Goal: Obtain resource: Obtain resource

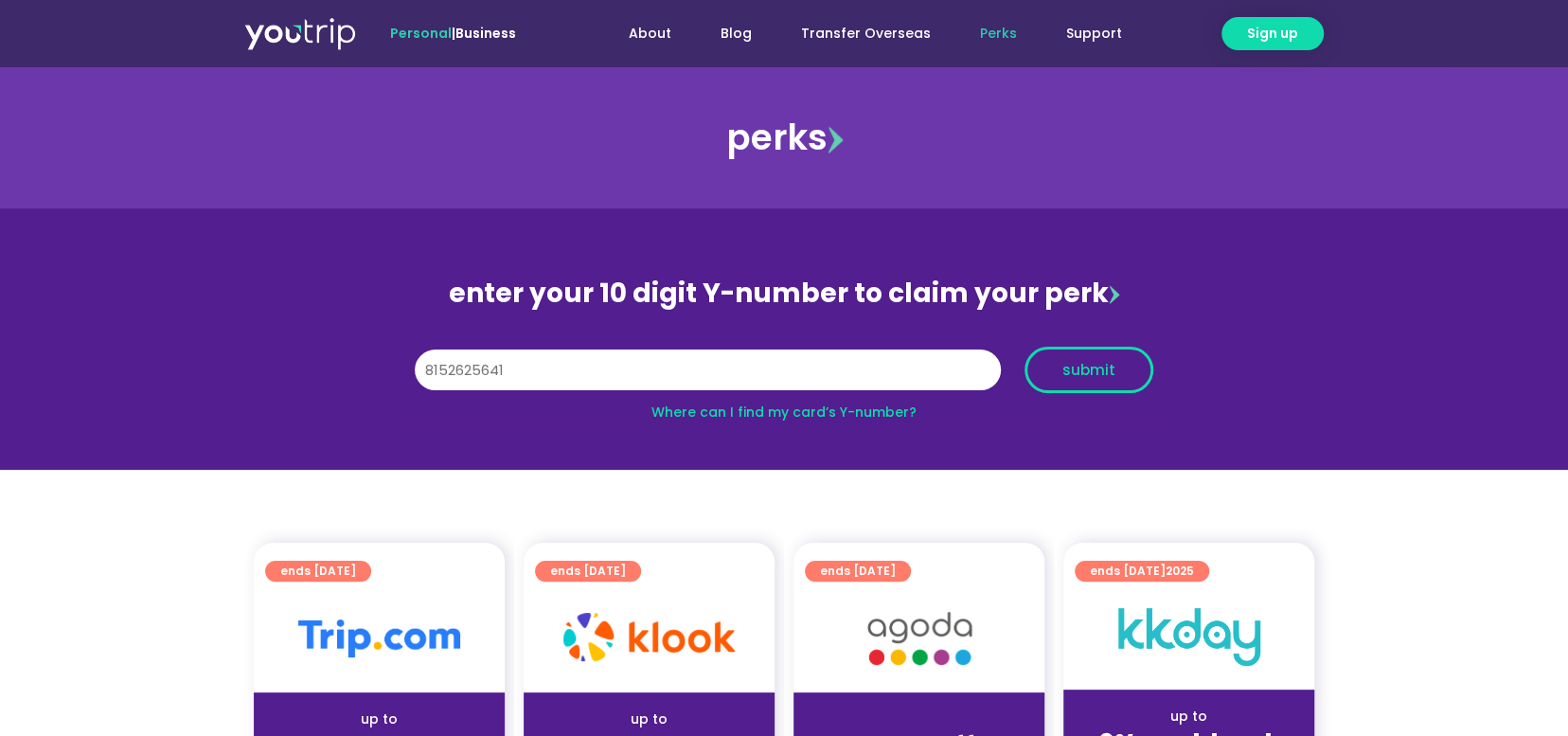
type input "8152625641"
click at [1095, 371] on span "submit" at bounding box center [1089, 370] width 53 height 14
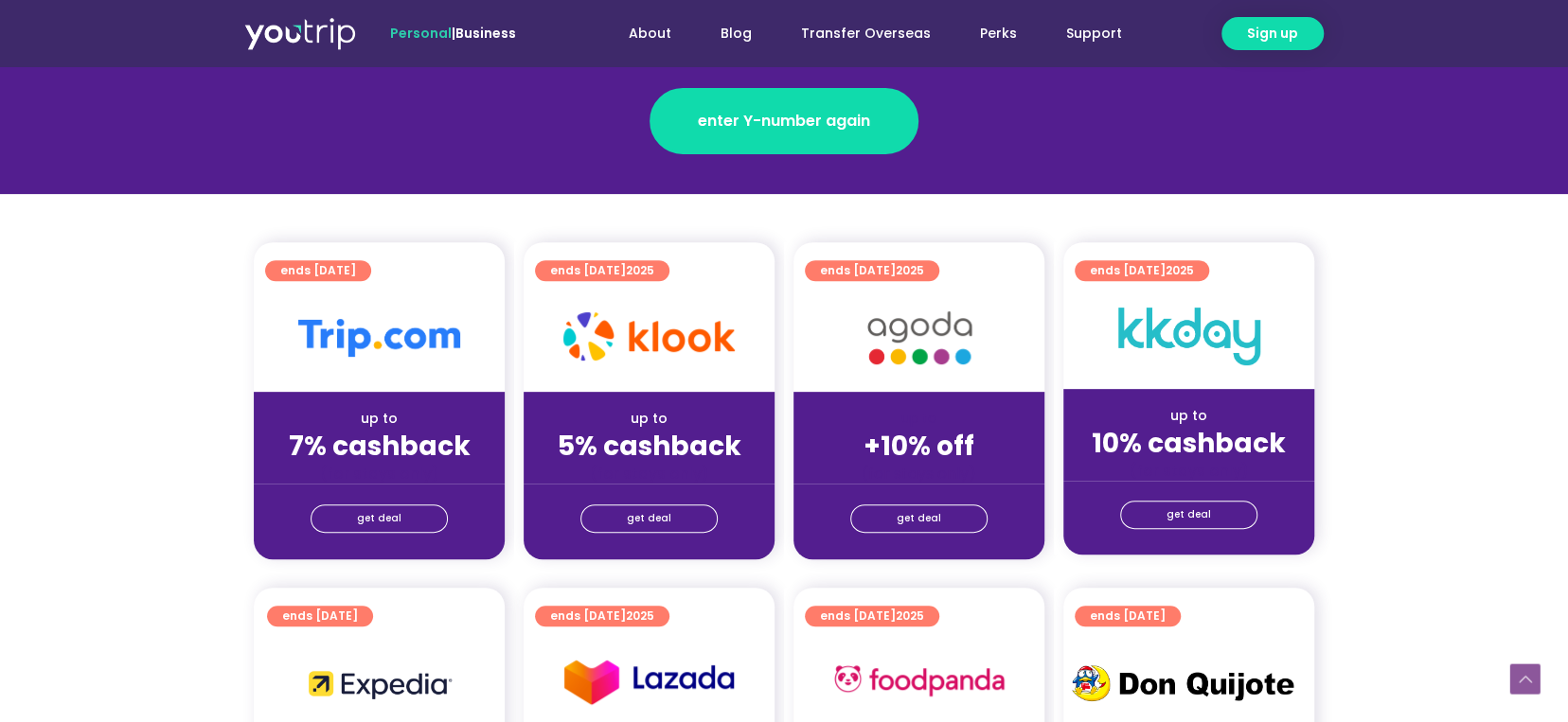
scroll to position [473, 0]
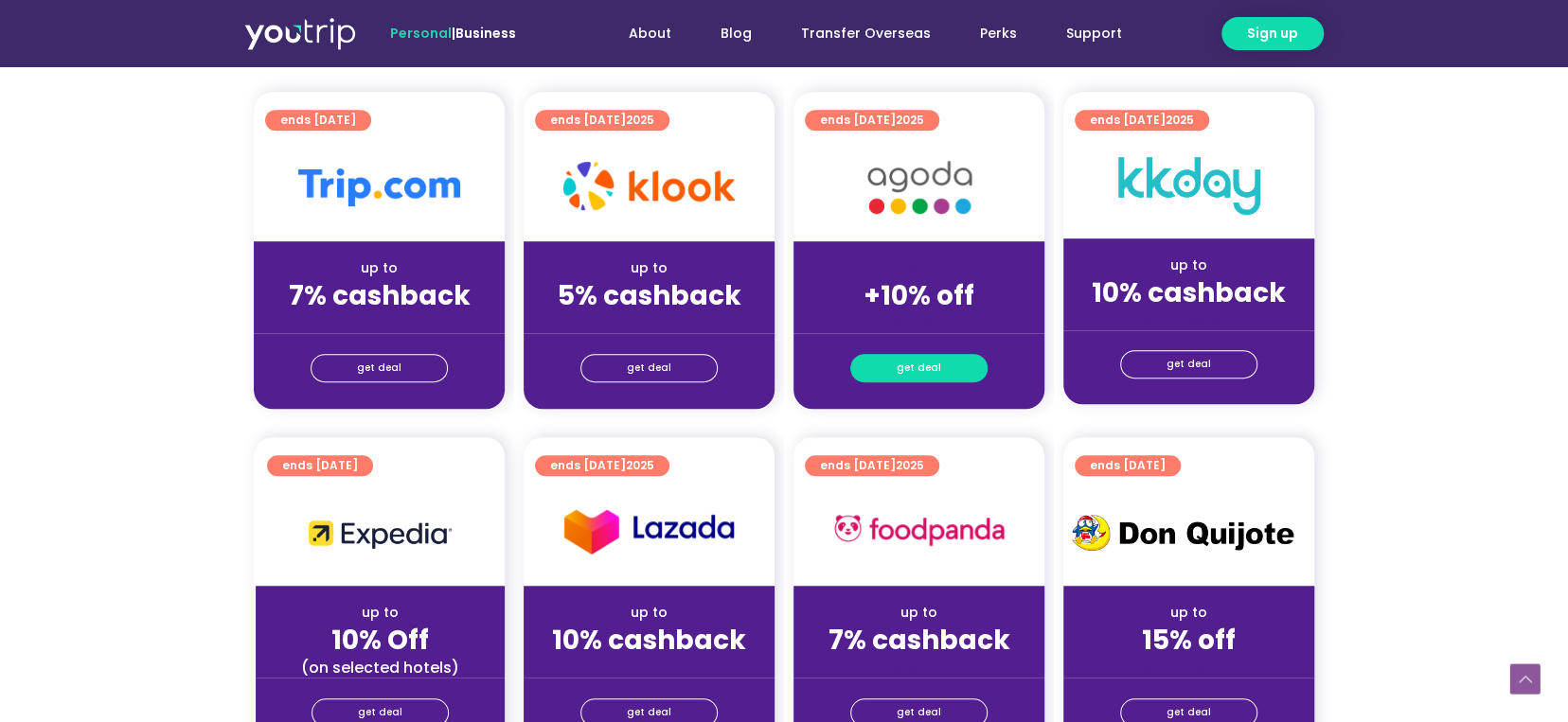
click at [938, 363] on link "get deal" at bounding box center [919, 368] width 138 height 29
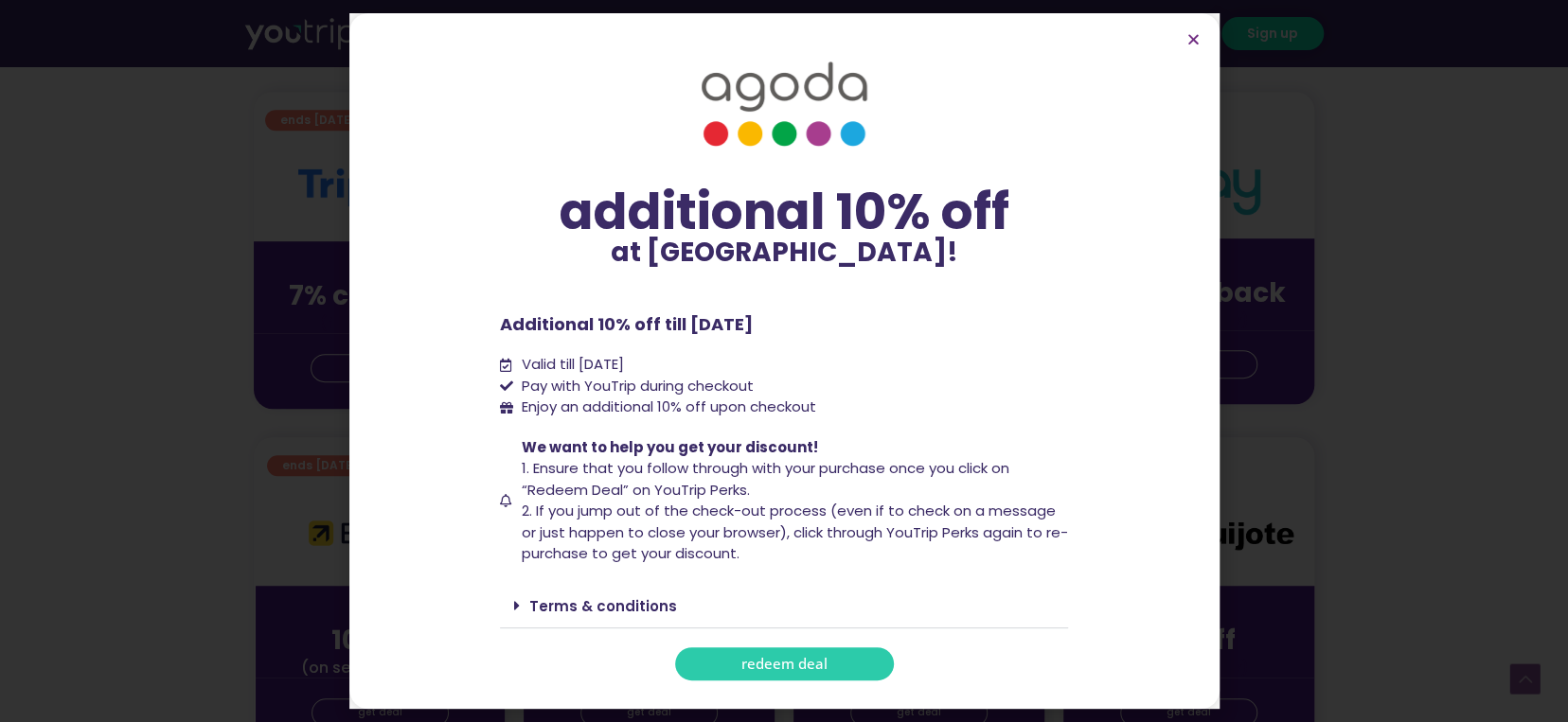
click at [825, 651] on link "redeem deal" at bounding box center [784, 664] width 218 height 33
